Goal: Transaction & Acquisition: Book appointment/travel/reservation

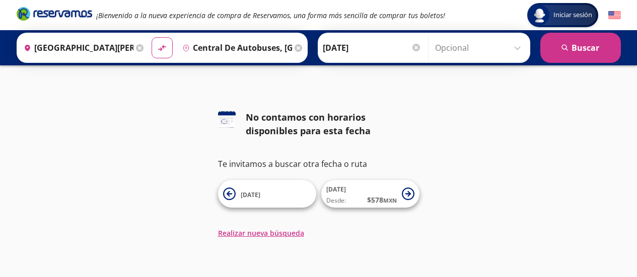
click at [518, 45] on input "Opcional" at bounding box center [480, 47] width 90 height 25
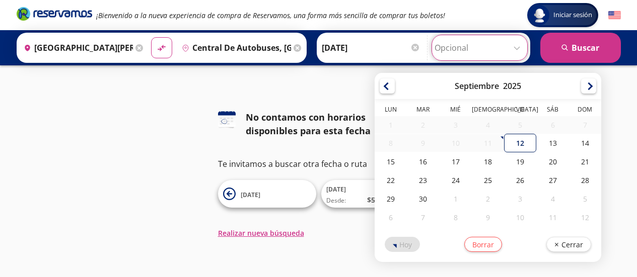
click at [519, 140] on div "12" at bounding box center [520, 143] width 32 height 19
type input "[DATE]"
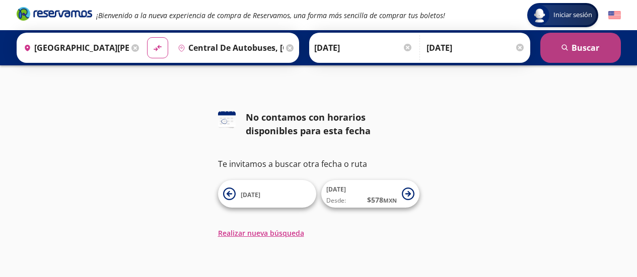
click at [566, 48] on icon "submit" at bounding box center [564, 47] width 6 height 6
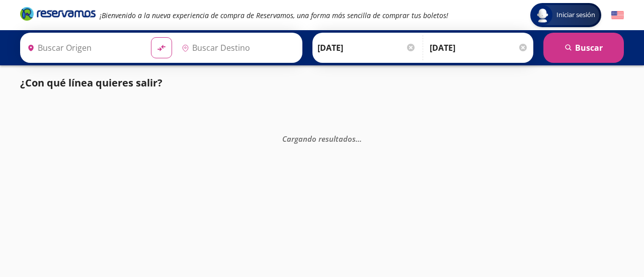
type input "[GEOGRAPHIC_DATA][PERSON_NAME], [GEOGRAPHIC_DATA][PERSON_NAME]"
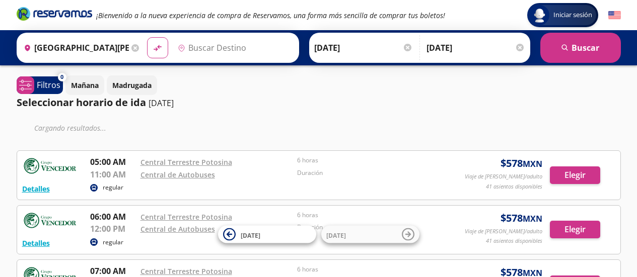
type input "Central de Autobuses, [GEOGRAPHIC_DATA]"
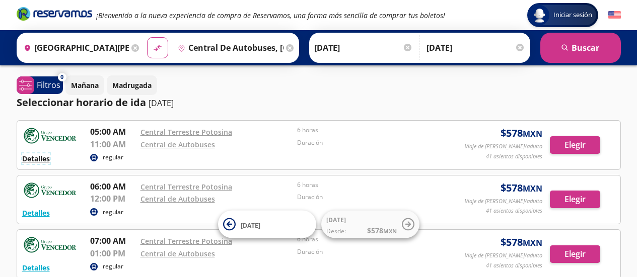
click at [42, 159] on button "Detalles" at bounding box center [36, 158] width 28 height 11
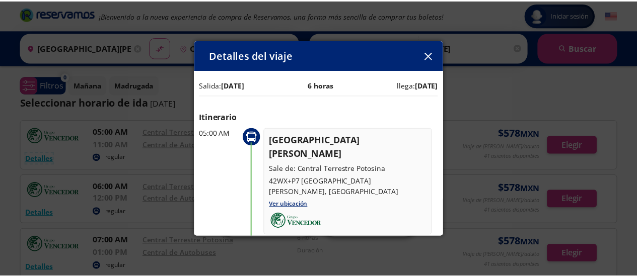
scroll to position [118, 0]
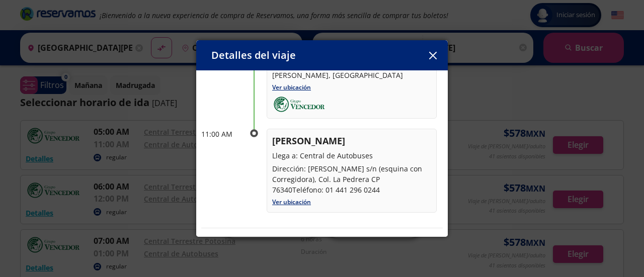
click at [432, 54] on icon "button" at bounding box center [433, 56] width 8 height 8
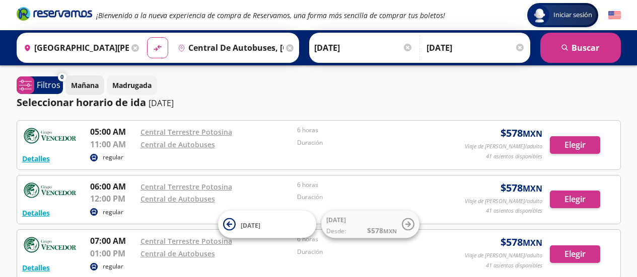
click at [90, 81] on p "Mañana" at bounding box center [85, 85] width 28 height 11
